Goal: Information Seeking & Learning: Learn about a topic

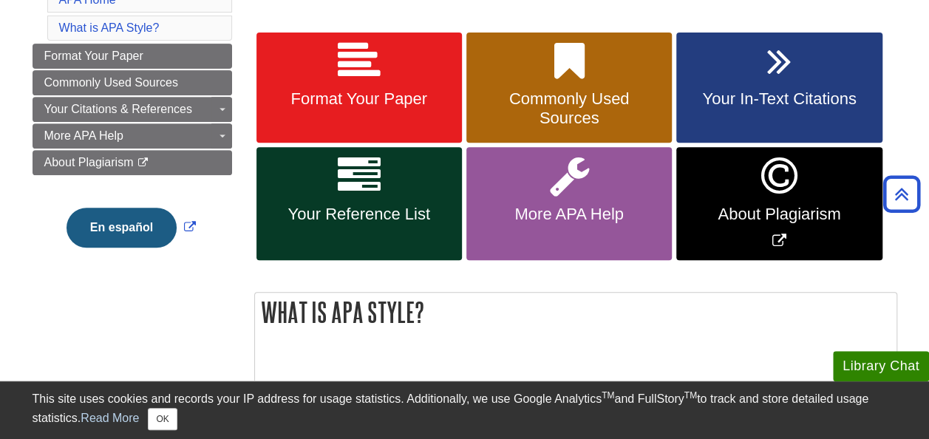
scroll to position [263, 0]
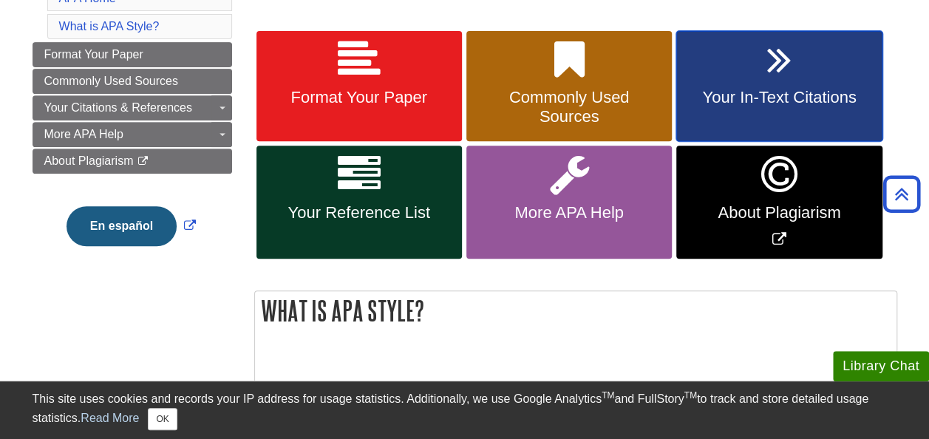
click at [764, 70] on link "Your In-Text Citations" at bounding box center [778, 86] width 205 height 111
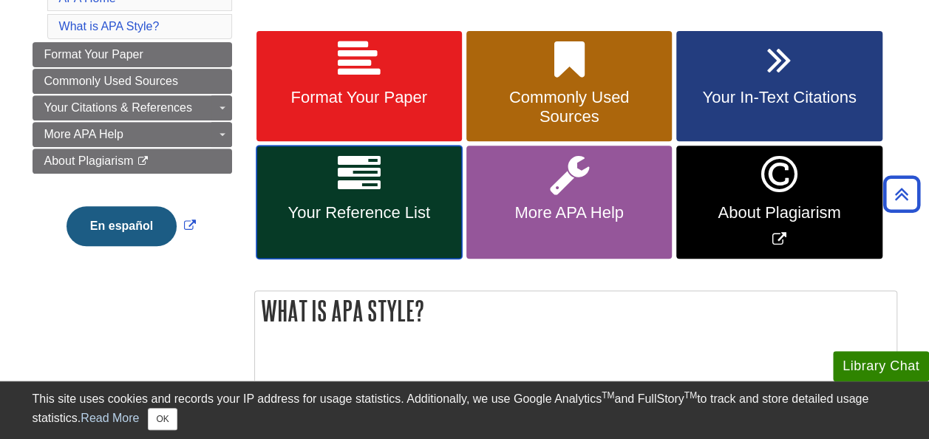
click at [305, 197] on link "Your Reference List" at bounding box center [358, 202] width 205 height 113
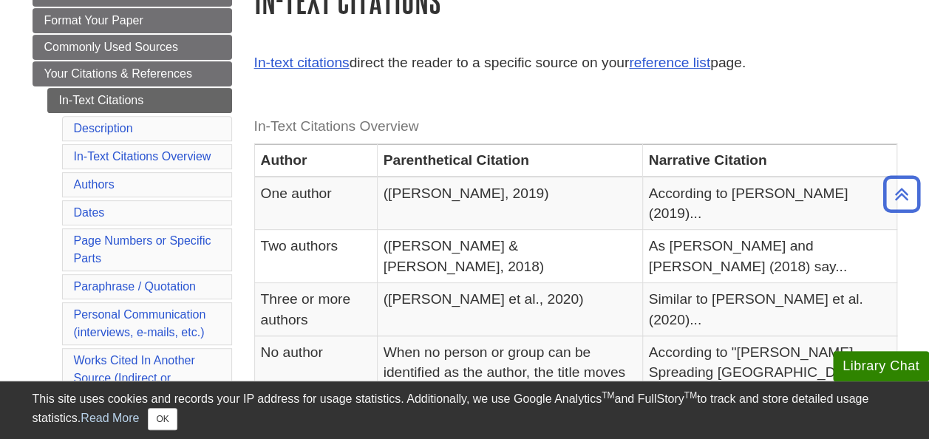
scroll to position [242, 0]
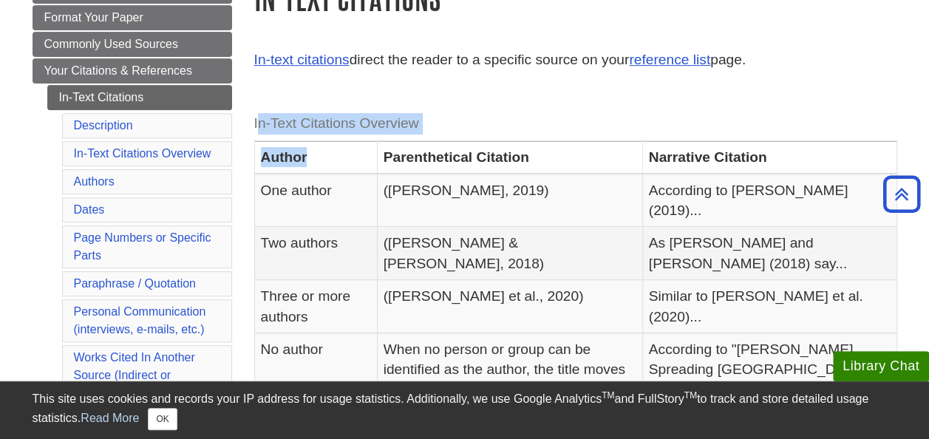
drag, startPoint x: 259, startPoint y: 120, endPoint x: 407, endPoint y: 217, distance: 177.3
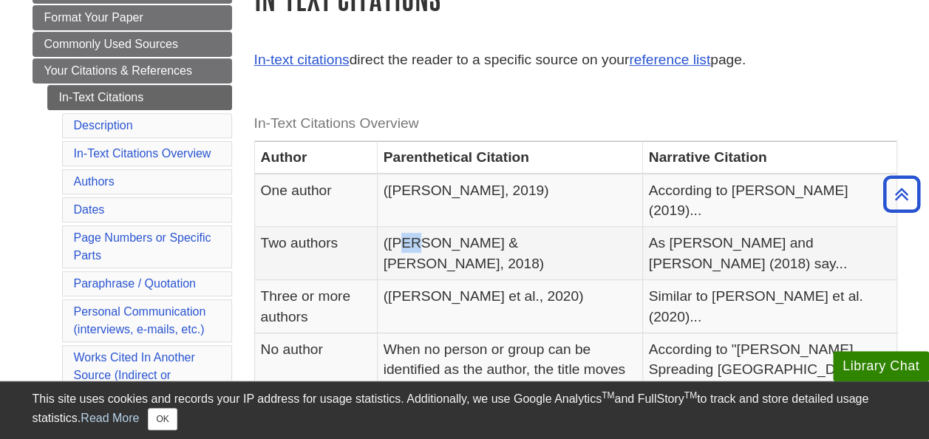
drag, startPoint x: 407, startPoint y: 217, endPoint x: 381, endPoint y: 205, distance: 28.1
click at [381, 227] on tr "Two authors (Smith & Hill, 2018) As Smith and Hill (2018) say..." at bounding box center [575, 253] width 642 height 53
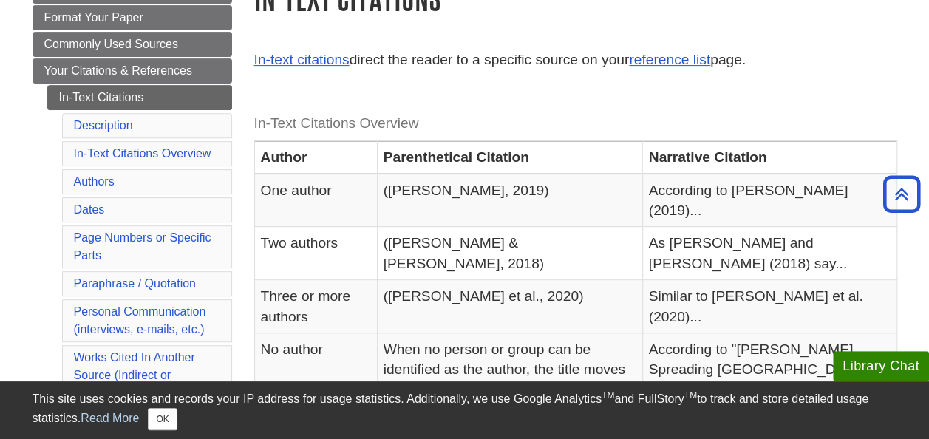
click at [259, 123] on caption "In-Text Citations Overview" at bounding box center [575, 123] width 643 height 33
click at [699, 59] on link "reference list" at bounding box center [669, 60] width 81 height 16
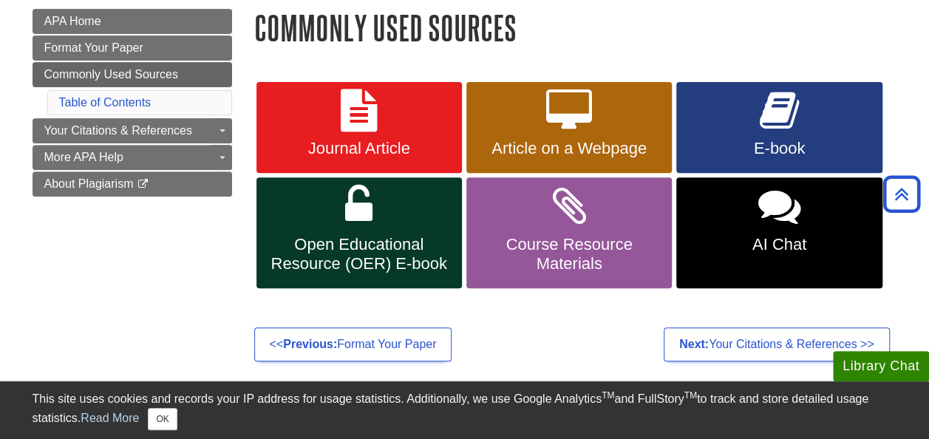
scroll to position [219, 0]
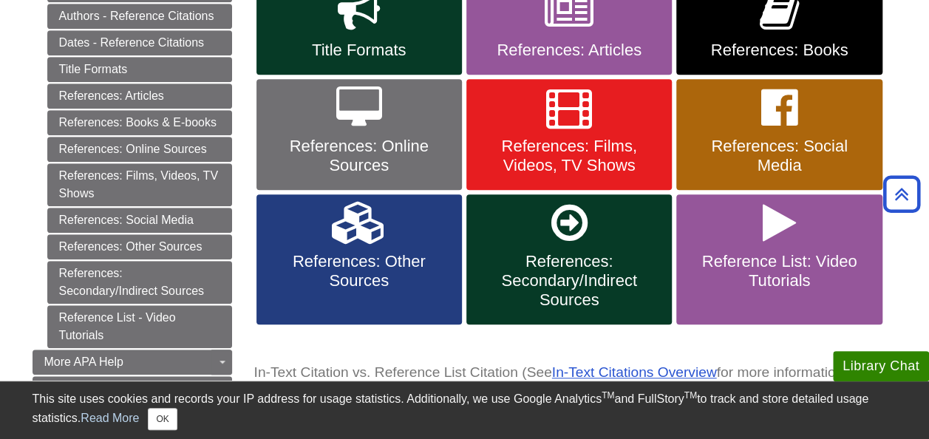
scroll to position [430, 0]
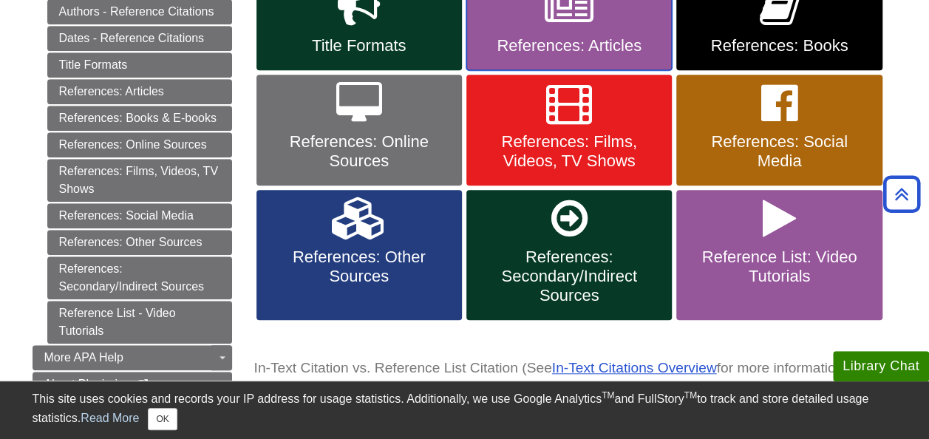
click at [617, 10] on link "References: Articles" at bounding box center [568, 25] width 205 height 92
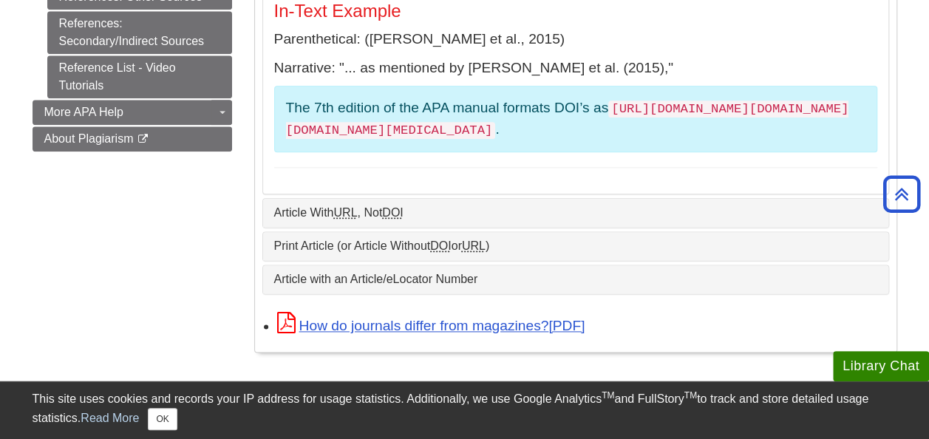
scroll to position [827, 0]
